Goal: Check status: Check status

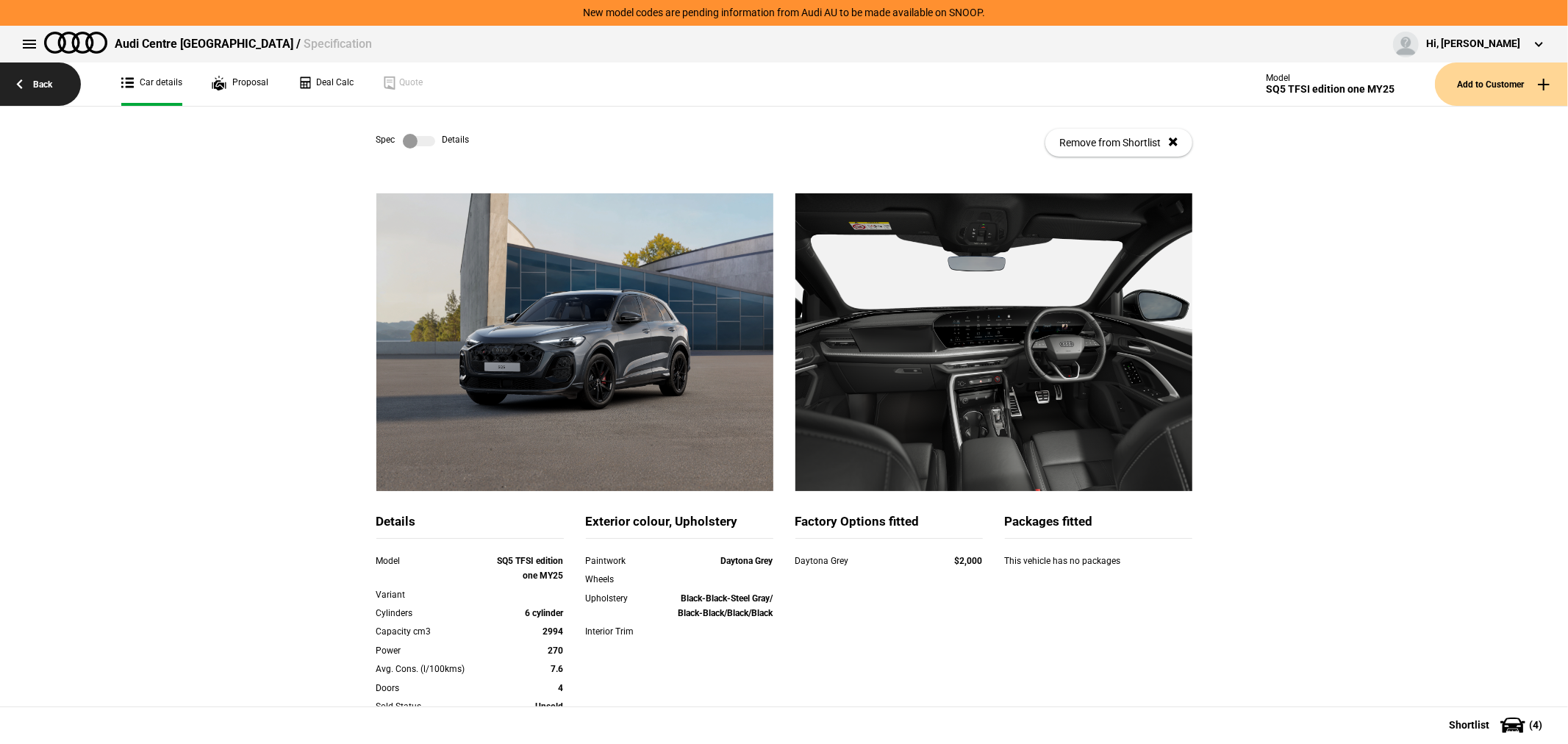
click at [42, 79] on link "Back" at bounding box center [40, 84] width 81 height 43
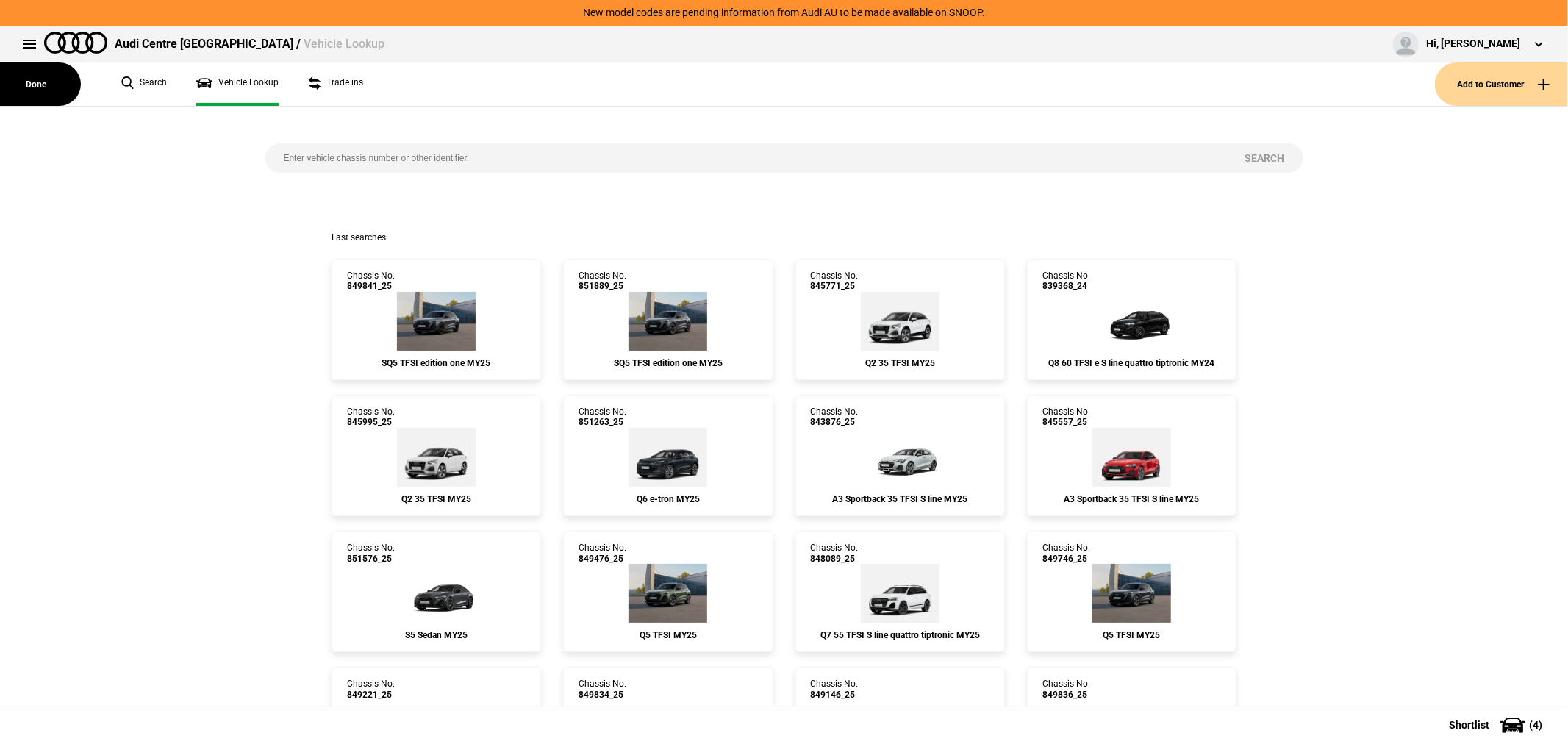
click at [686, 149] on input "search" at bounding box center [747, 158] width 962 height 30
type input "849489"
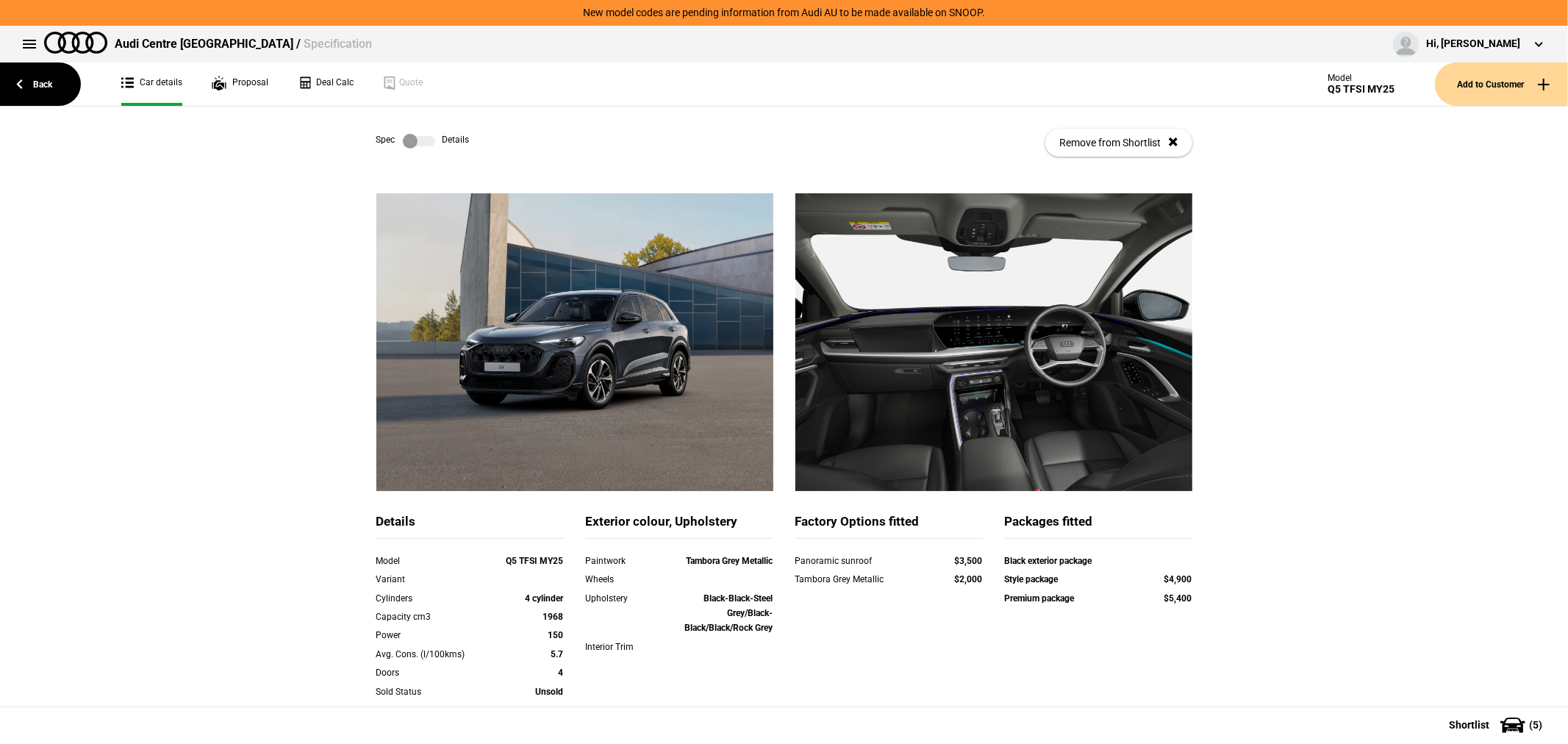
click at [409, 142] on label at bounding box center [419, 141] width 33 height 15
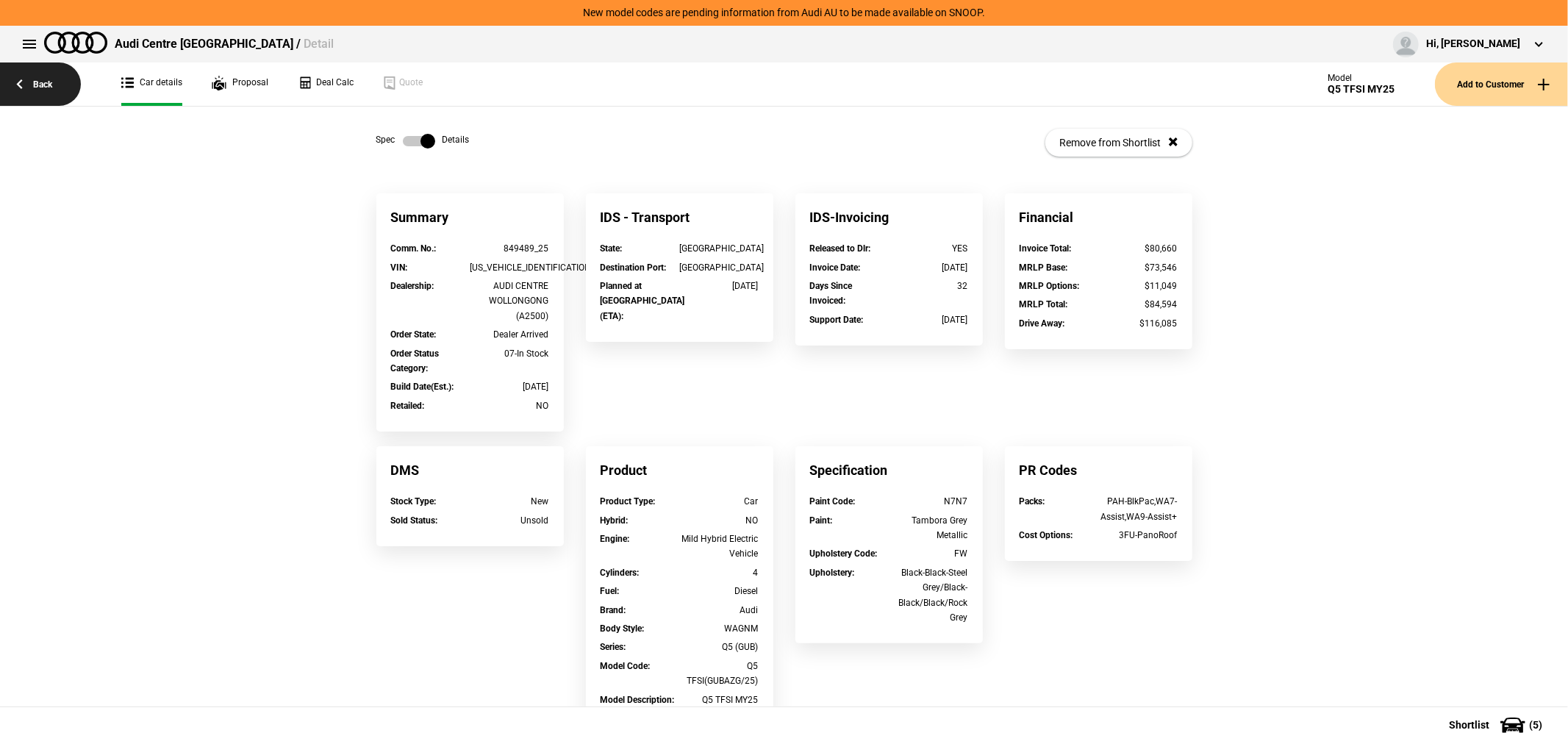
click at [35, 79] on link "Back" at bounding box center [40, 84] width 81 height 43
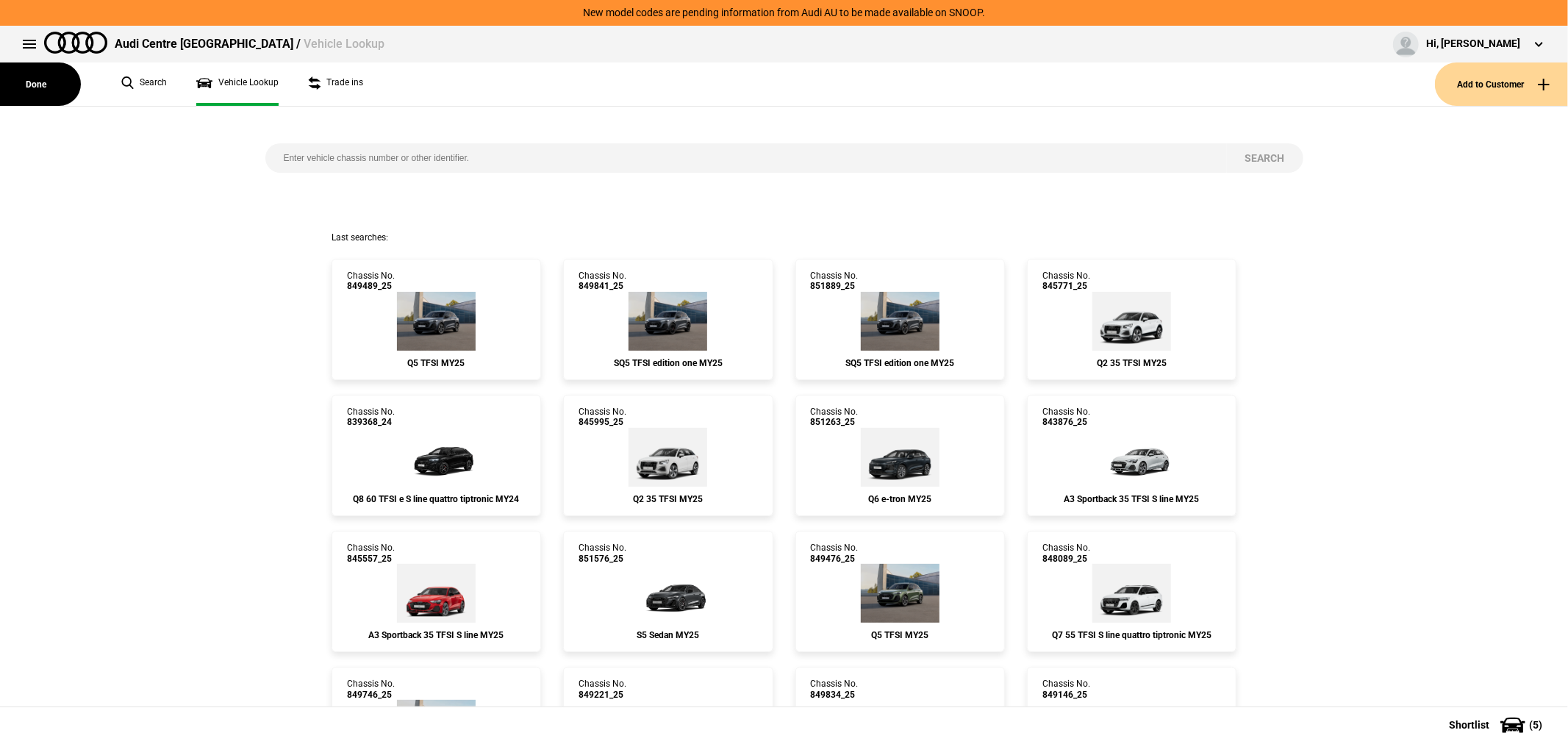
click at [747, 151] on input "search" at bounding box center [747, 158] width 962 height 30
type input "849841"
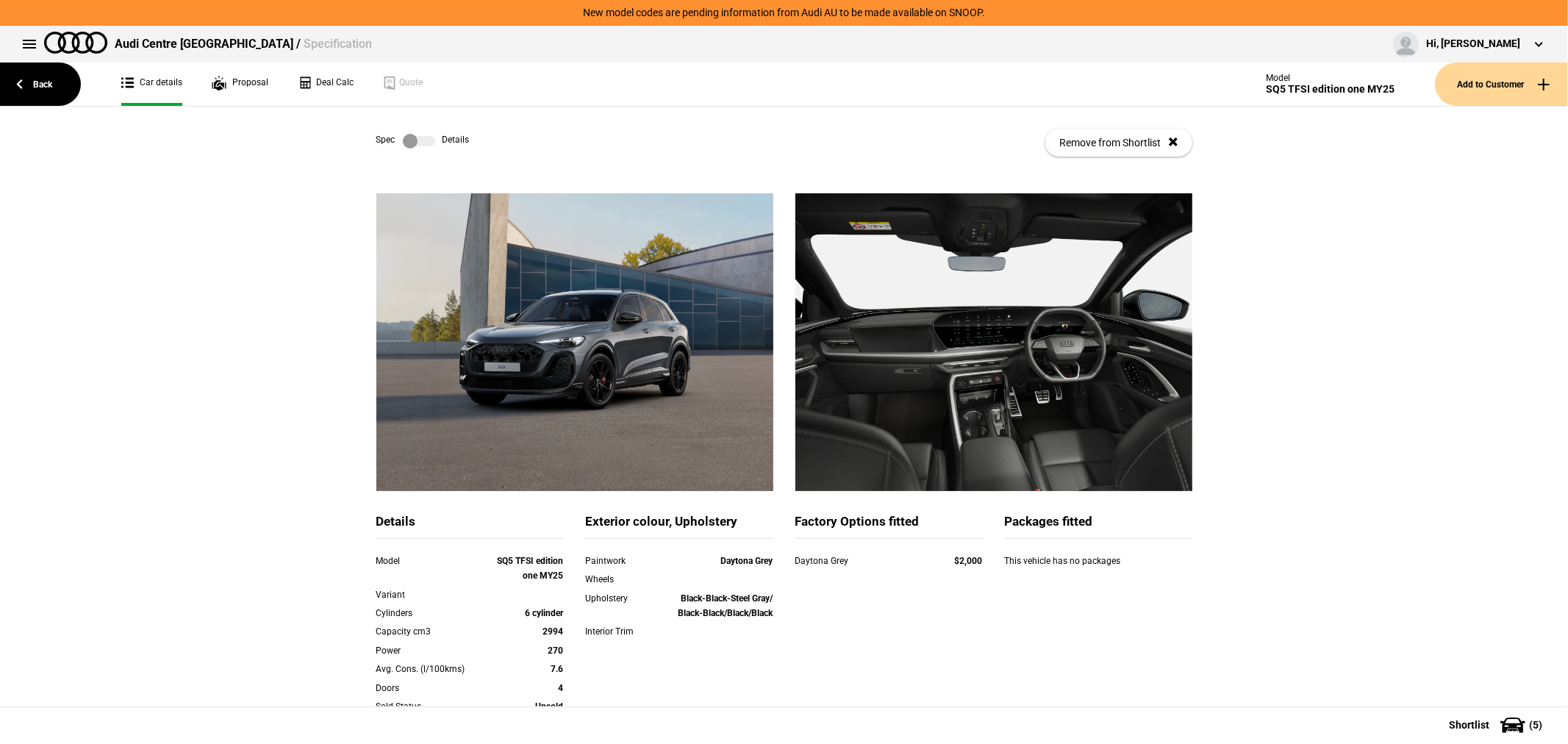
click at [417, 131] on div "Spec Details Remove from Shortlist" at bounding box center [784, 143] width 816 height 72
click at [404, 143] on label at bounding box center [419, 141] width 33 height 15
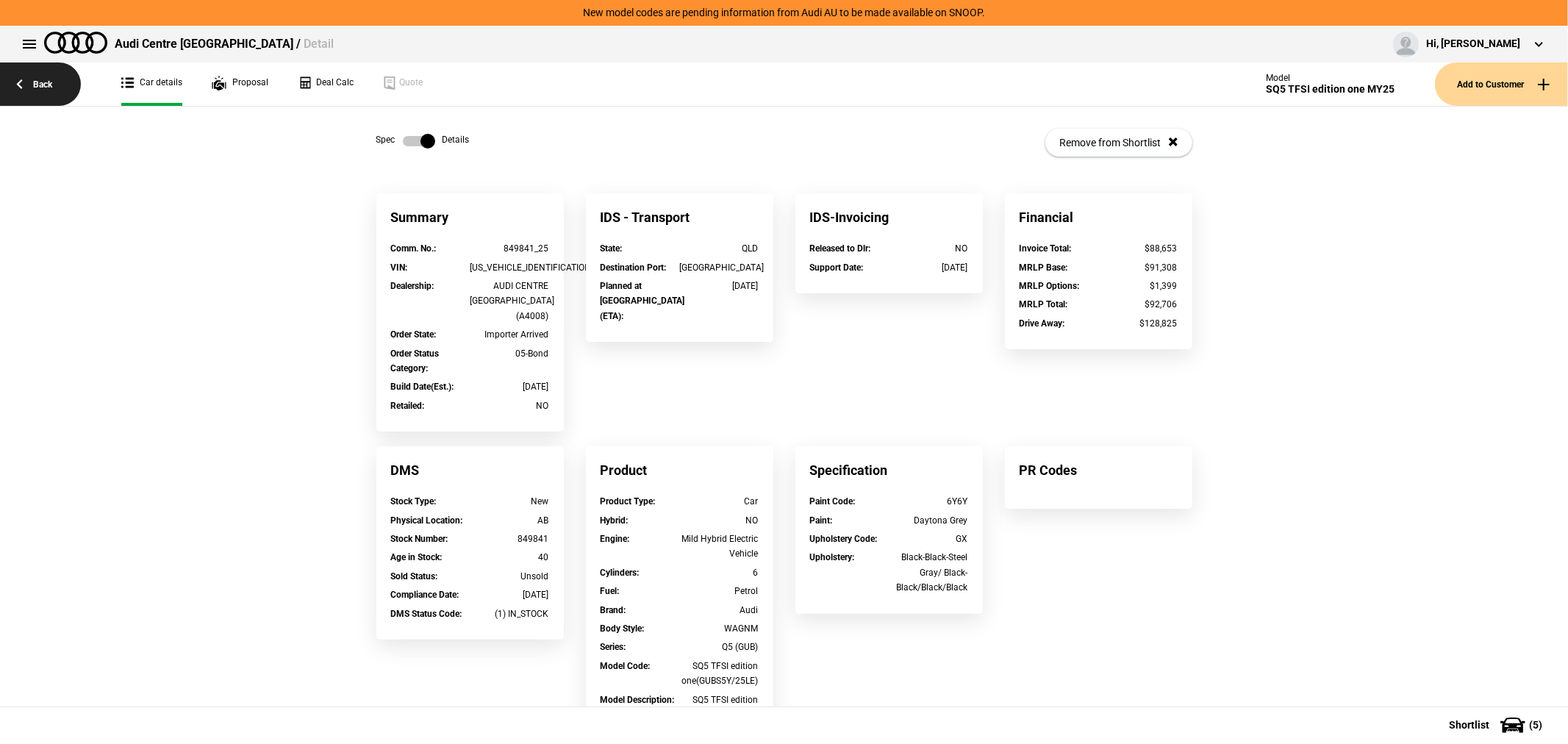
click at [30, 85] on link "Back" at bounding box center [40, 84] width 81 height 43
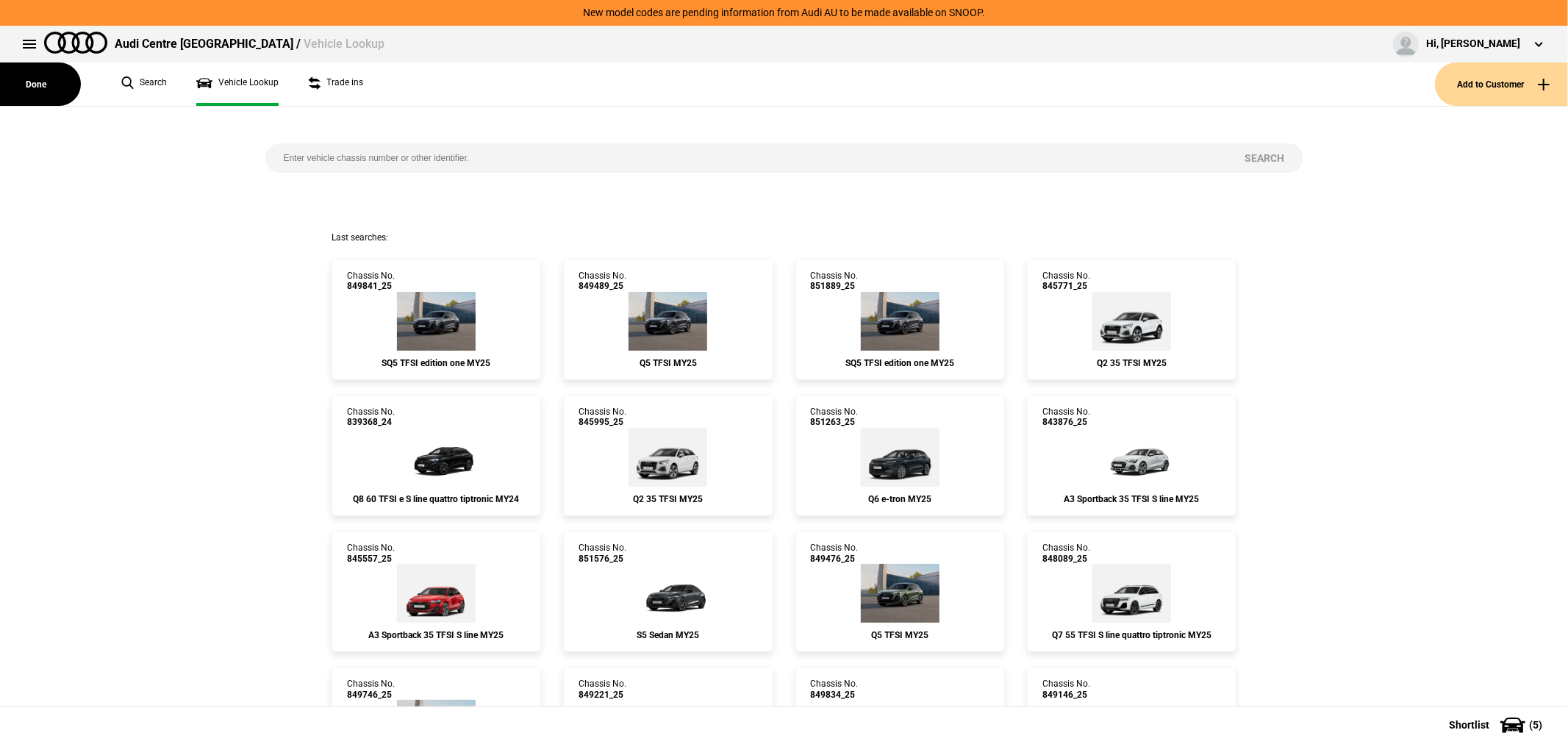
click at [502, 163] on input "search" at bounding box center [747, 158] width 962 height 30
type input "851189"
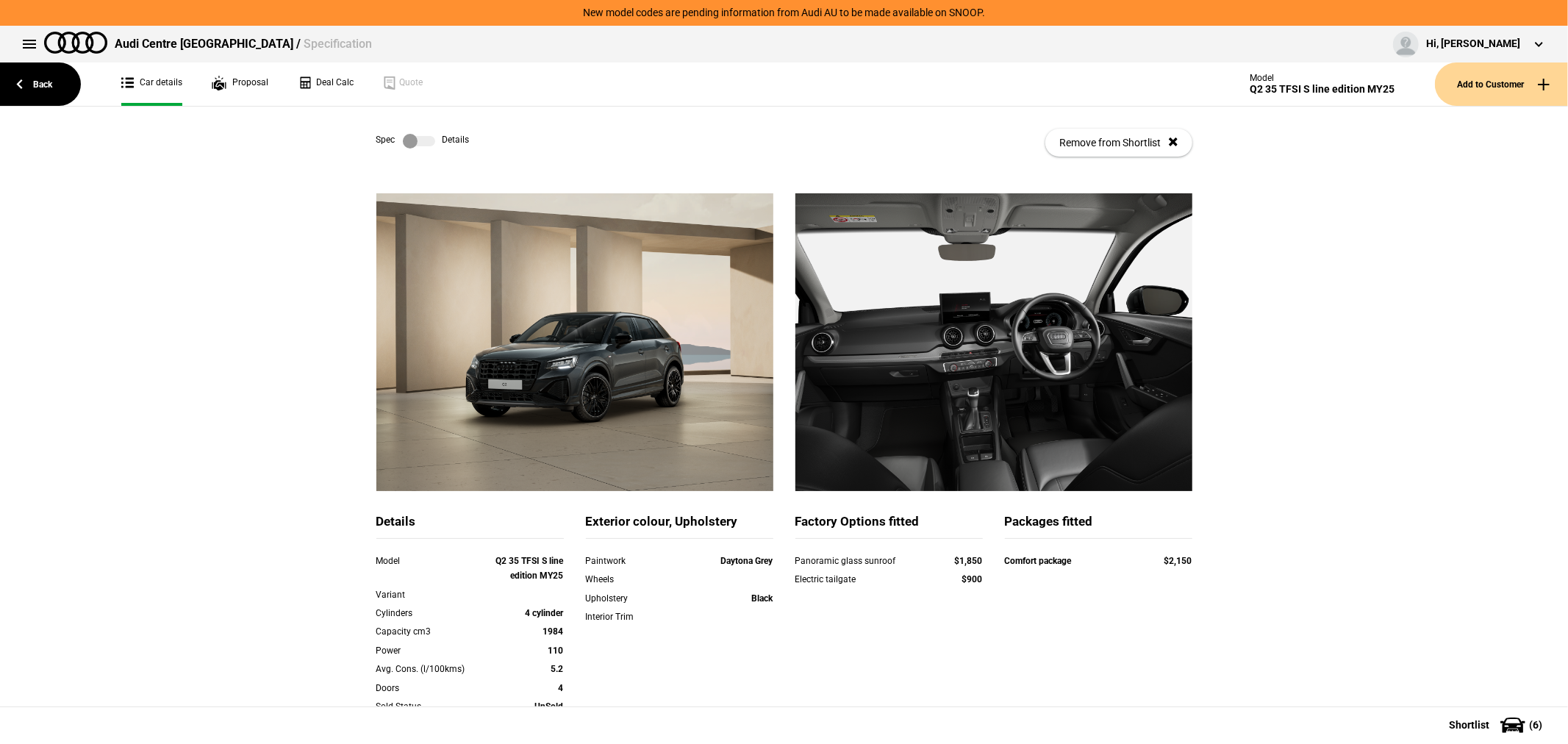
click at [416, 141] on label at bounding box center [419, 141] width 33 height 15
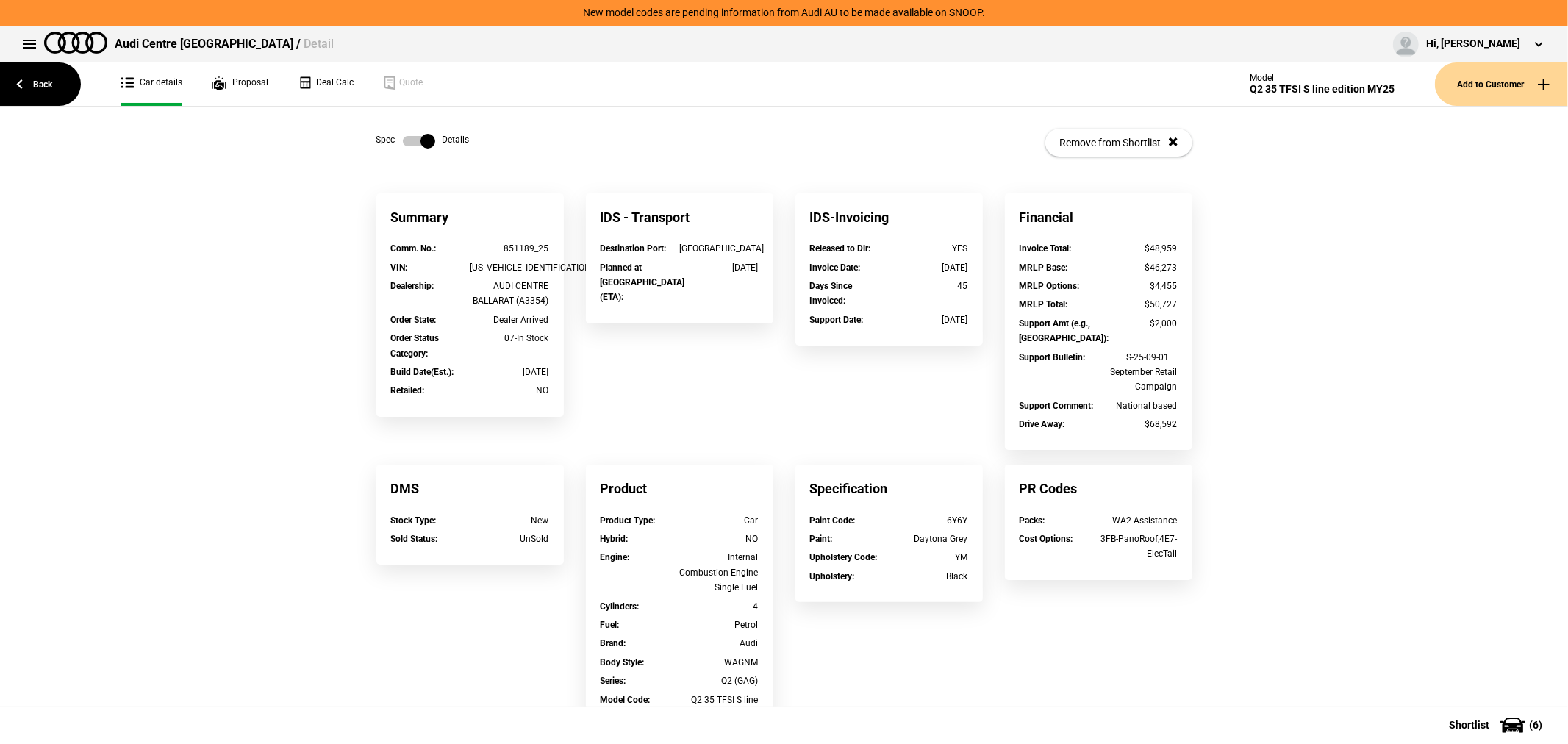
click at [416, 141] on label at bounding box center [419, 141] width 33 height 15
